Goal: Task Accomplishment & Management: Use online tool/utility

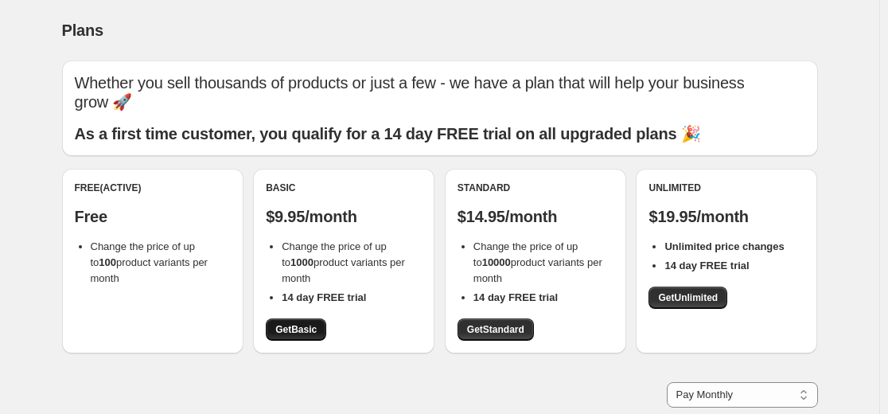
click at [310, 327] on span "Get Basic" at bounding box center [295, 329] width 41 height 13
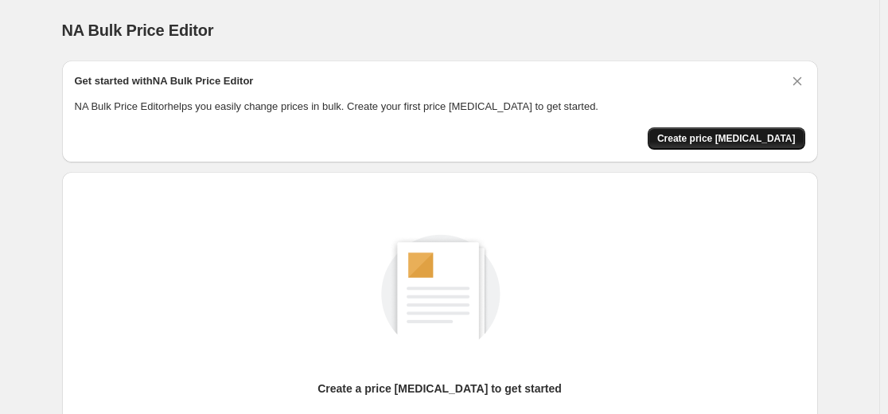
click at [729, 139] on span "Create price [MEDICAL_DATA]" at bounding box center [726, 138] width 138 height 13
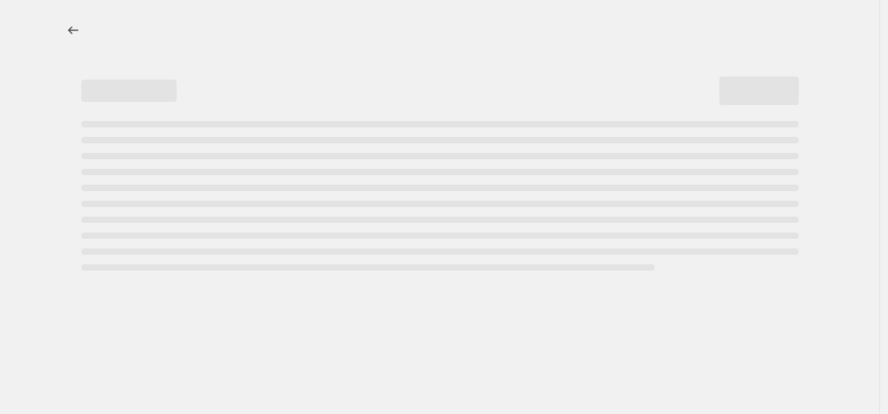
select select "percentage"
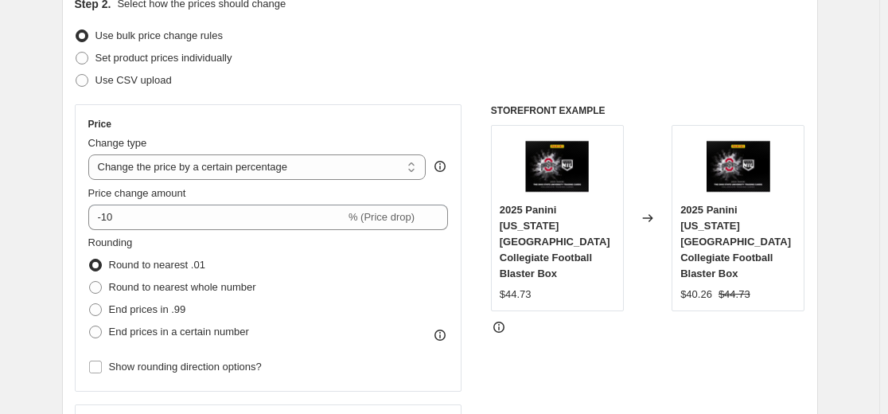
scroll to position [239, 0]
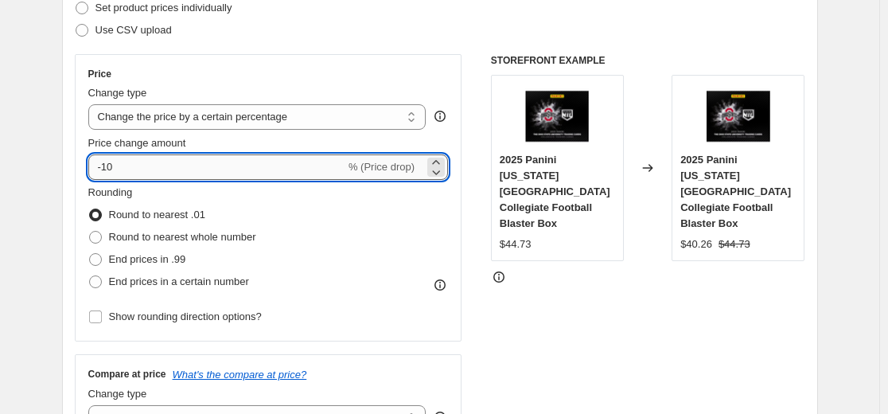
click at [264, 174] on input "-10" at bounding box center [216, 166] width 257 height 25
type input "-1"
type input "-30"
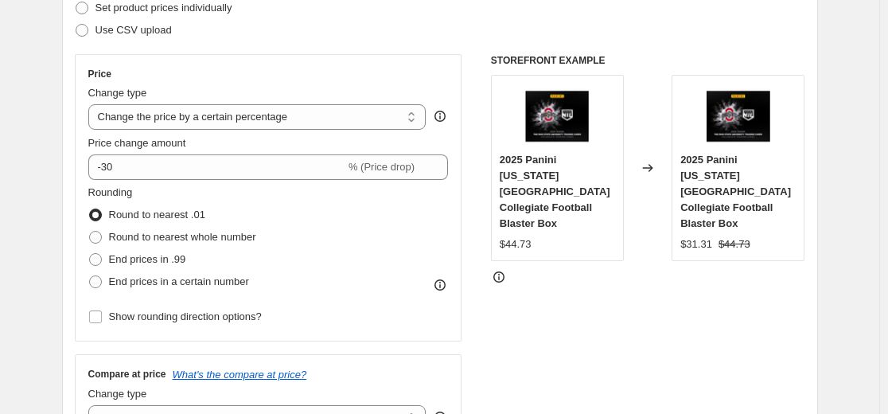
click at [550, 330] on div "STOREFRONT EXAMPLE 2025 Panini Ohio State University Collegiate Football Blaste…" at bounding box center [648, 249] width 314 height 390
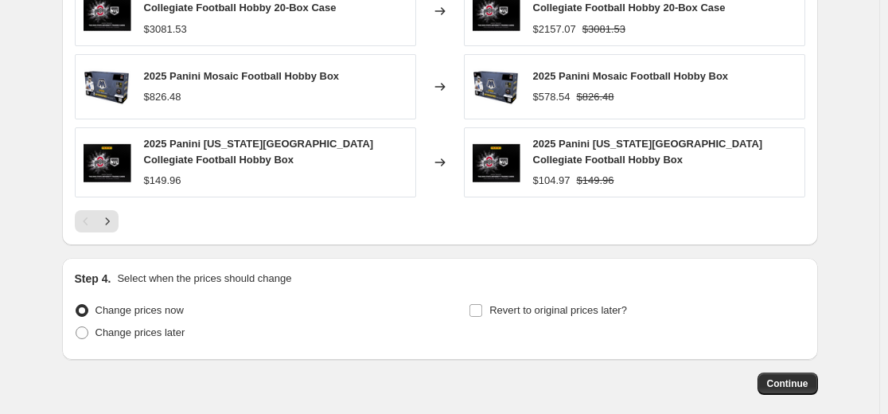
scroll to position [1193, 0]
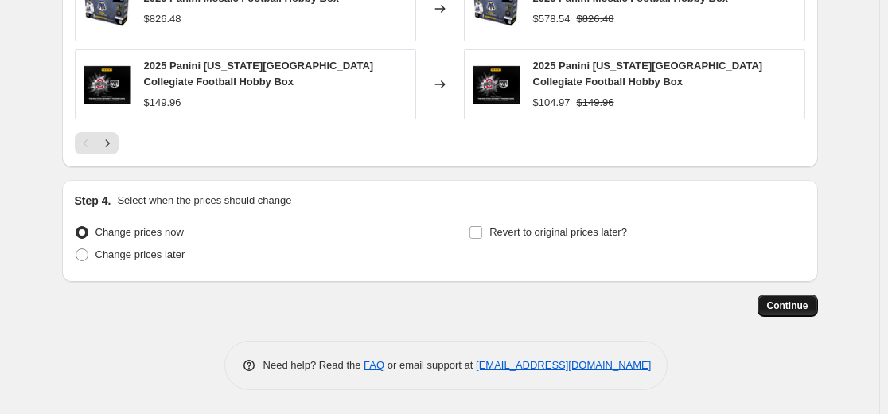
click at [799, 312] on span "Continue" at bounding box center [787, 305] width 41 height 13
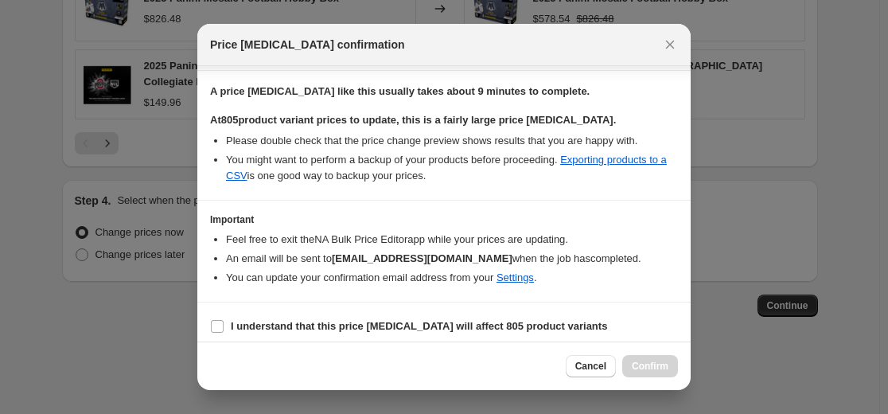
scroll to position [246, 0]
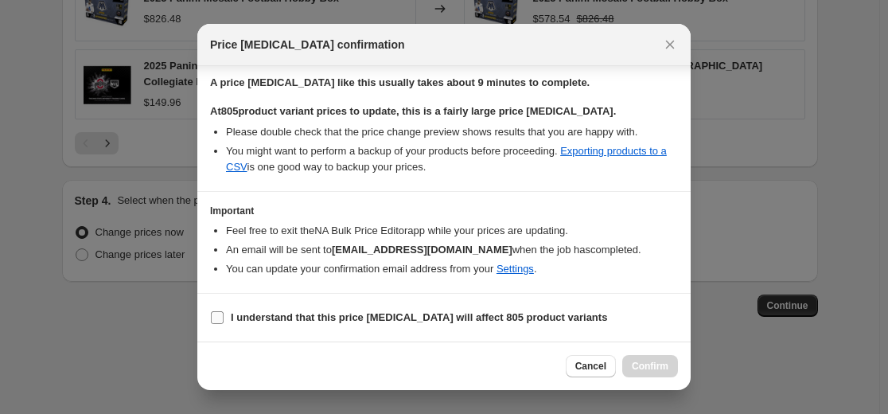
drag, startPoint x: 246, startPoint y: 323, endPoint x: 255, endPoint y: 323, distance: 8.8
click at [246, 323] on b "I understand that this price change job will affect 805 product variants" at bounding box center [419, 317] width 376 height 12
click at [224, 323] on input "I understand that this price change job will affect 805 product variants" at bounding box center [217, 317] width 13 height 13
checkbox input "true"
click at [660, 359] on button "Confirm" at bounding box center [650, 366] width 56 height 22
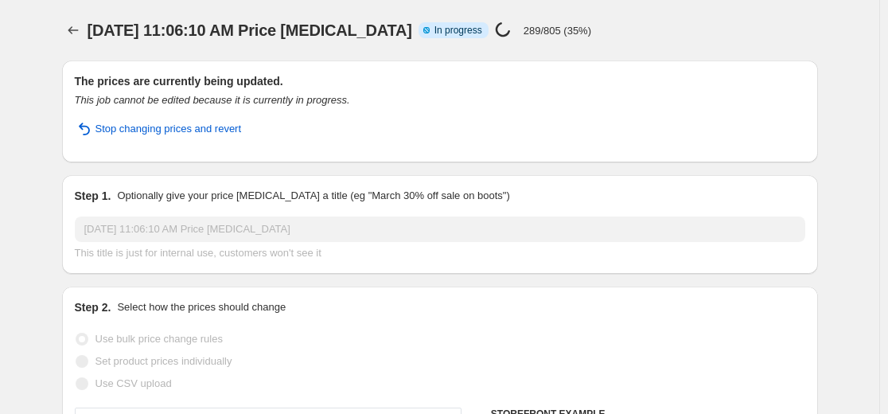
select select "percentage"
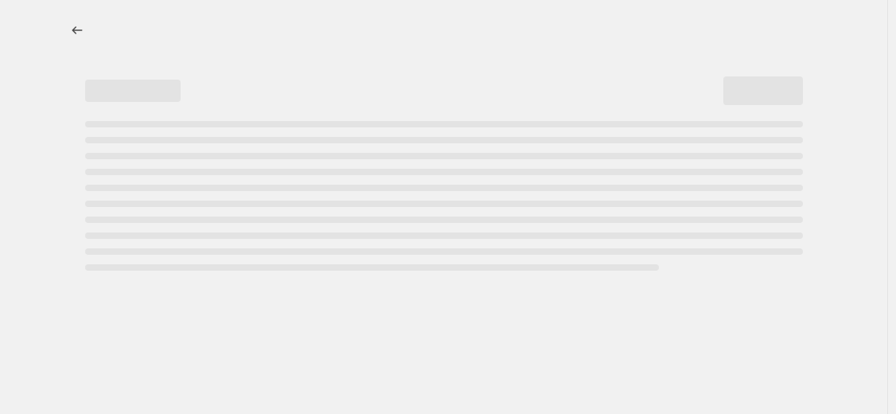
select select "percentage"
